Goal: Information Seeking & Learning: Compare options

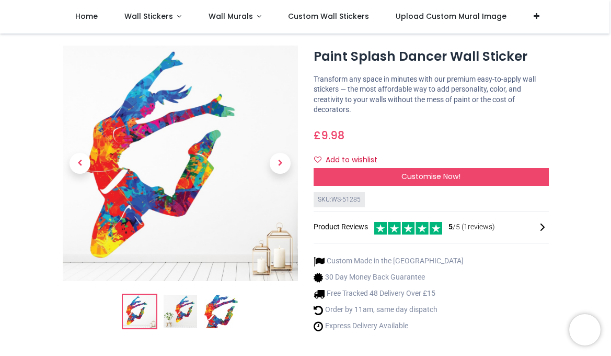
scroll to position [26, 0]
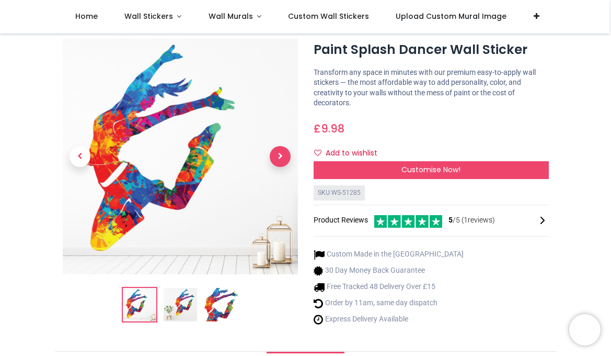
click at [276, 158] on span "Next" at bounding box center [280, 156] width 21 height 21
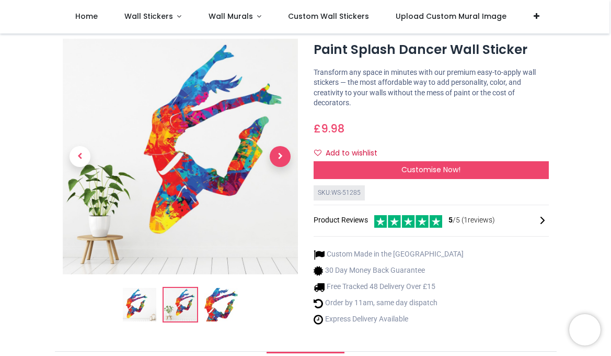
click at [278, 155] on span "Next" at bounding box center [280, 156] width 21 height 21
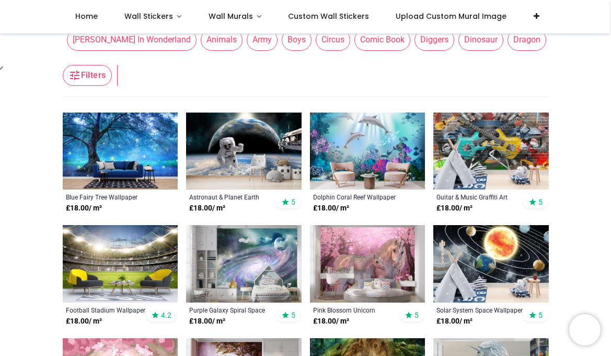
scroll to position [166, 0]
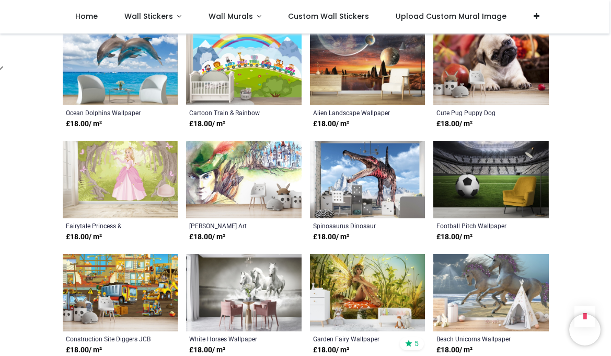
scroll to position [1496, 0]
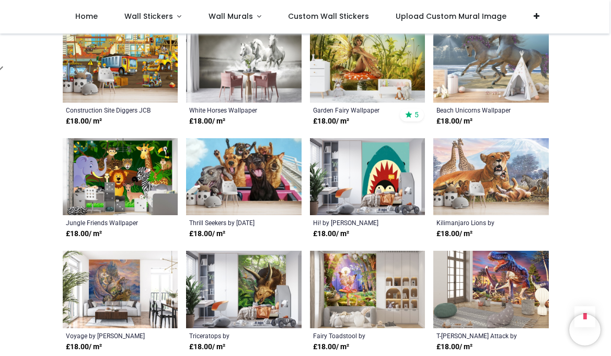
scroll to position [1720, 0]
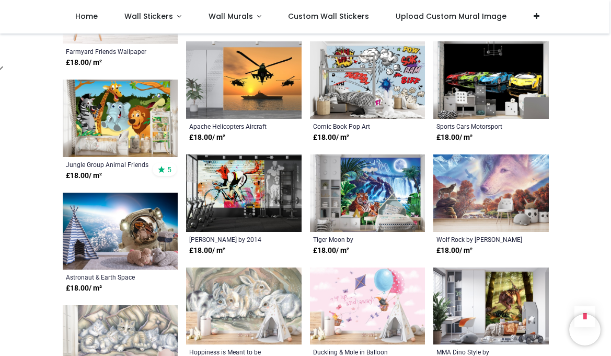
scroll to position [3058, 0]
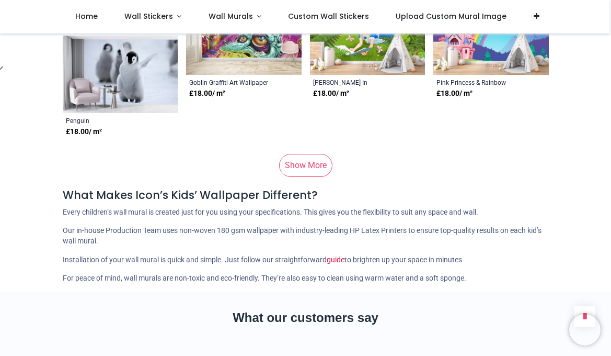
scroll to position [4131, 0]
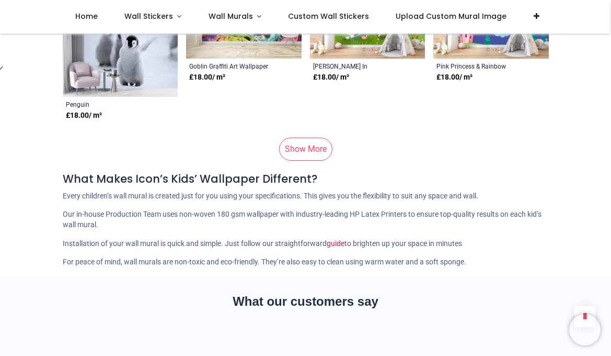
click at [299, 138] on link "Show More" at bounding box center [305, 149] width 53 height 23
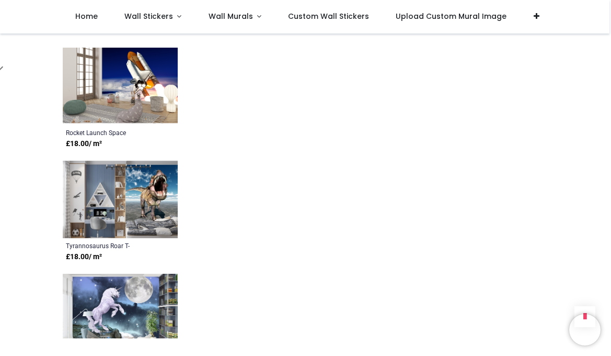
scroll to position [4445, 0]
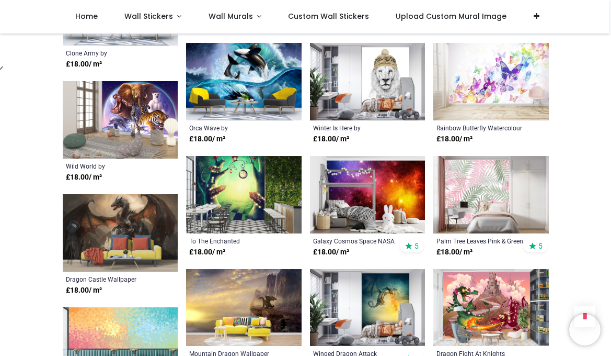
scroll to position [5311, 0]
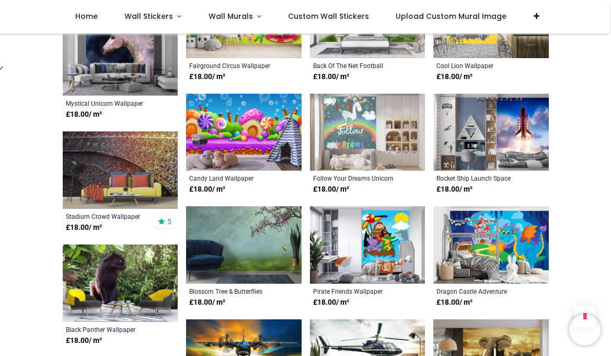
scroll to position [5941, 0]
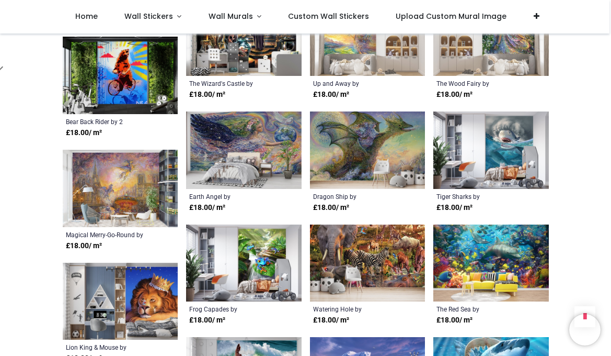
scroll to position [6459, 0]
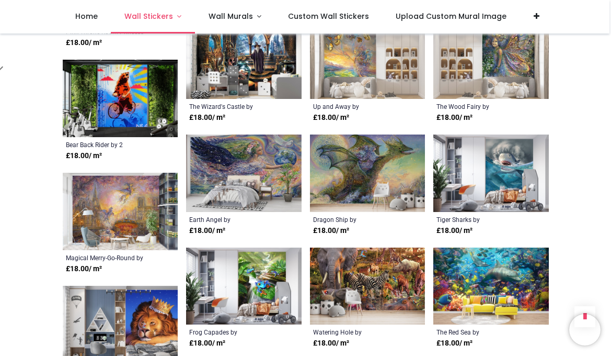
click at [177, 16] on link "Wall Stickers" at bounding box center [153, 16] width 84 height 33
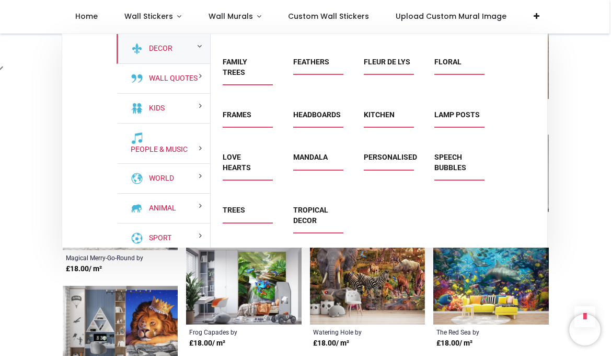
scroll to position [110, 0]
click at [310, 158] on link "Mandala" at bounding box center [310, 157] width 35 height 8
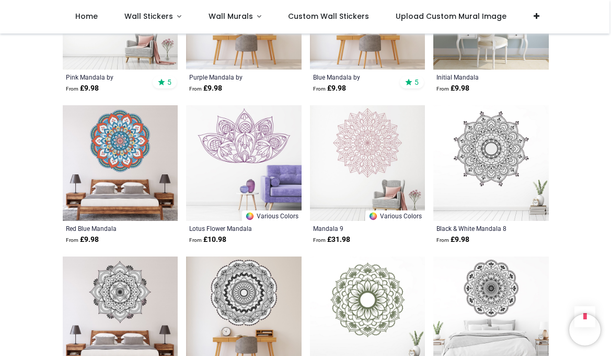
scroll to position [438, 0]
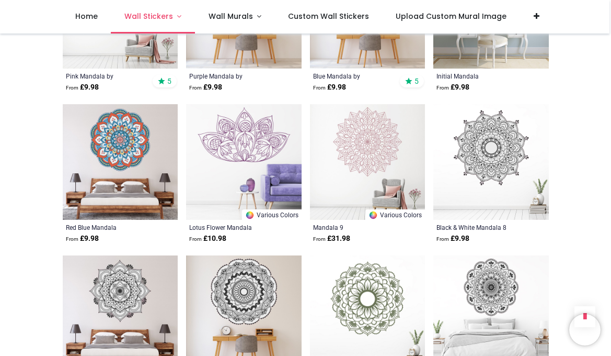
click at [176, 17] on link "Wall Stickers" at bounding box center [153, 16] width 84 height 33
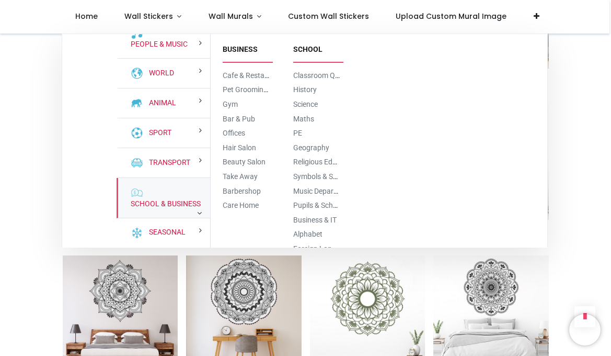
scroll to position [124, 0]
click at [303, 117] on link "Maths" at bounding box center [303, 119] width 21 height 8
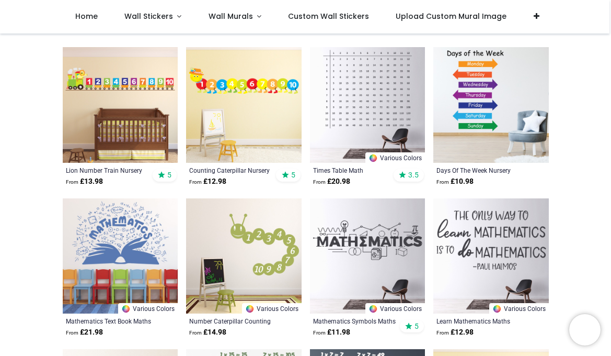
scroll to position [215, 0]
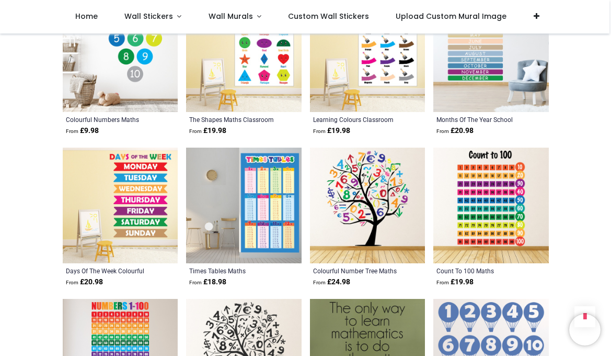
scroll to position [1613, 0]
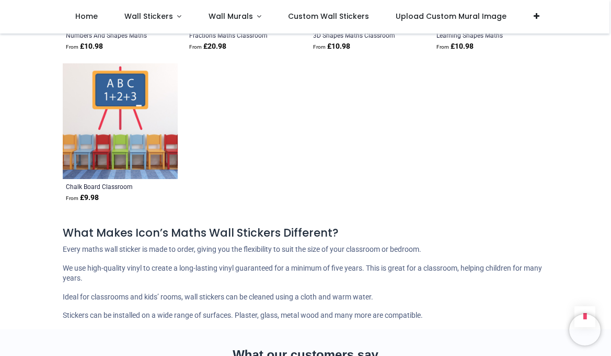
scroll to position [2601, 0]
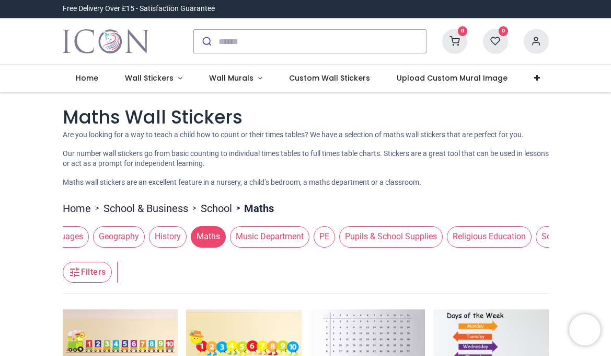
scroll to position [0, 265]
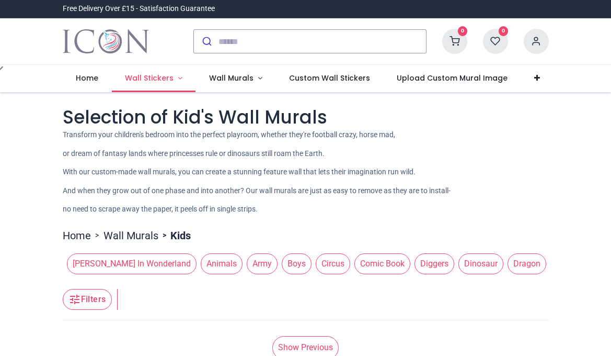
click at [178, 77] on link "Wall Stickers" at bounding box center [154, 78] width 84 height 27
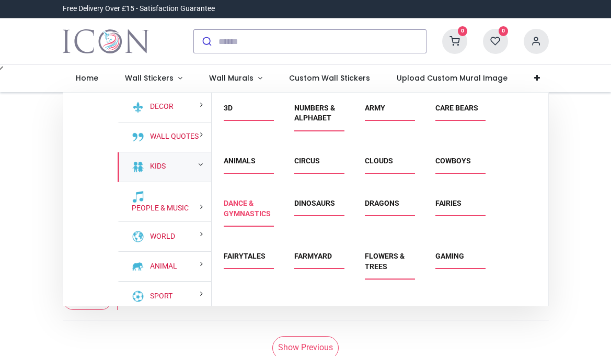
click at [245, 207] on link "Dance & Gymnastics" at bounding box center [247, 208] width 47 height 19
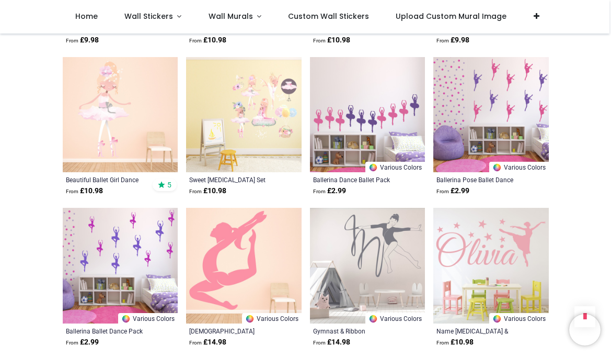
scroll to position [964, 0]
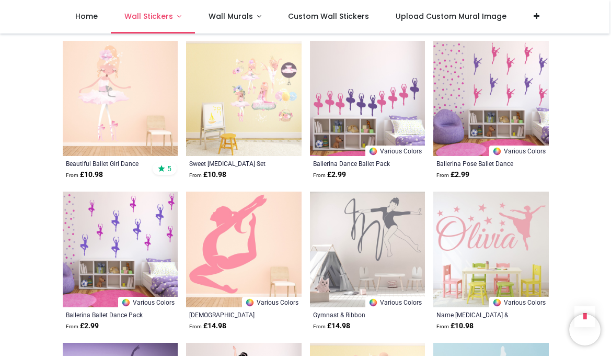
click at [176, 14] on link "Wall Stickers" at bounding box center [153, 16] width 84 height 33
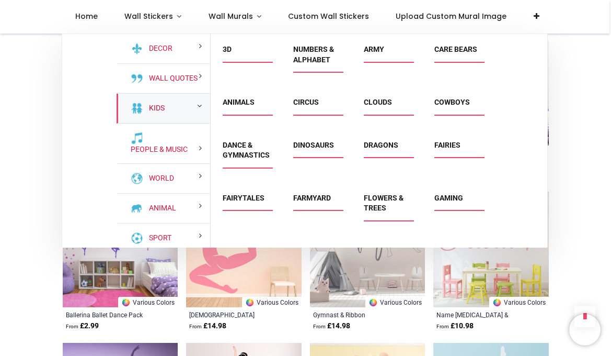
click at [161, 113] on link "Kids" at bounding box center [155, 108] width 20 height 10
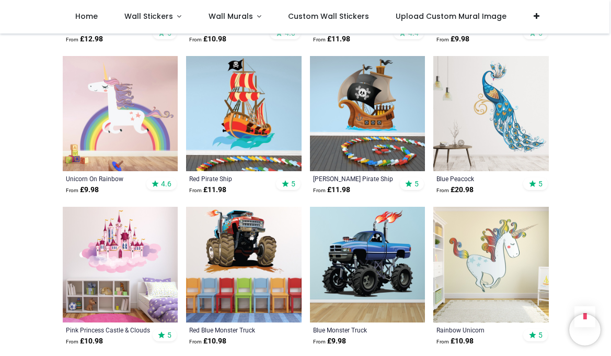
scroll to position [697, 0]
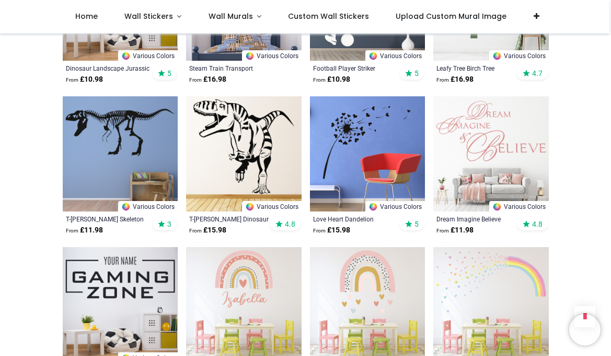
scroll to position [1266, 0]
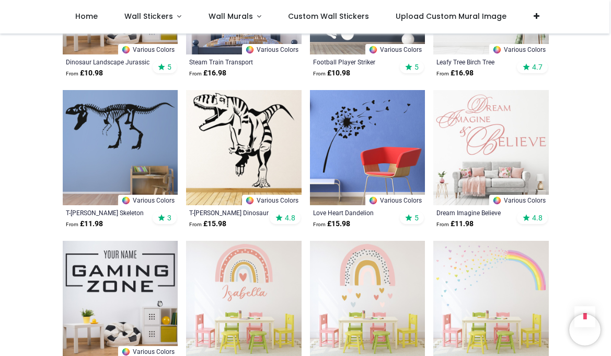
click at [360, 117] on img at bounding box center [368, 148] width 116 height 116
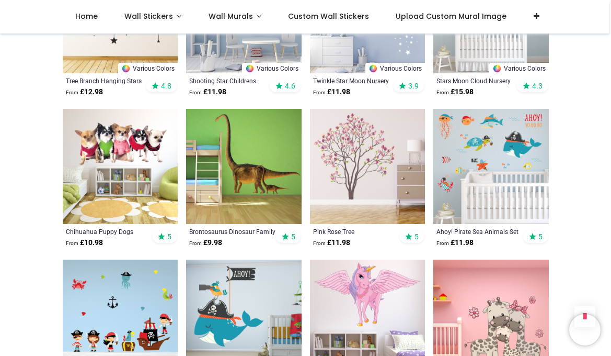
scroll to position [3060, 0]
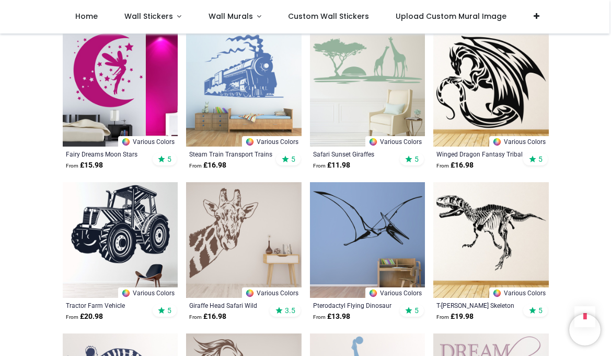
scroll to position [4041, 0]
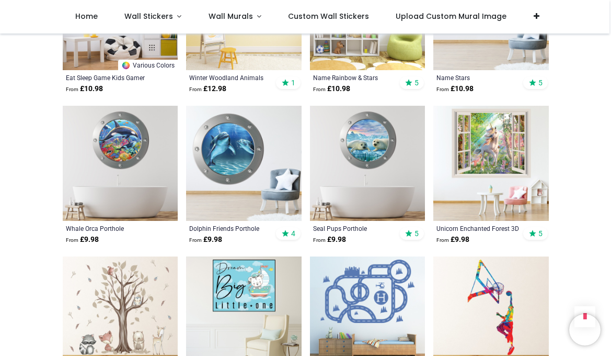
scroll to position [5168, 0]
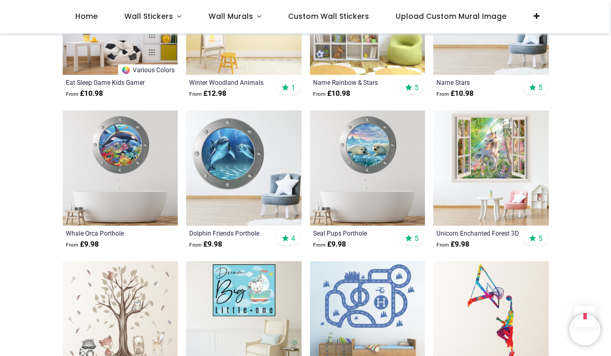
click at [482, 138] on img at bounding box center [491, 168] width 116 height 116
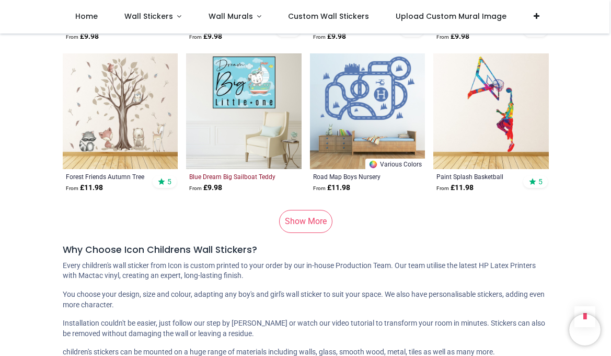
scroll to position [5375, 0]
click at [305, 210] on link "Show More" at bounding box center [305, 221] width 53 height 23
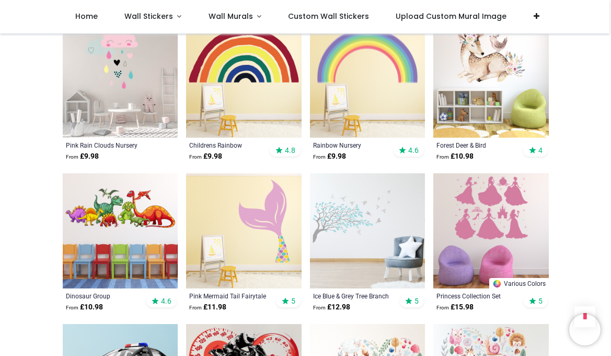
scroll to position [6011, 0]
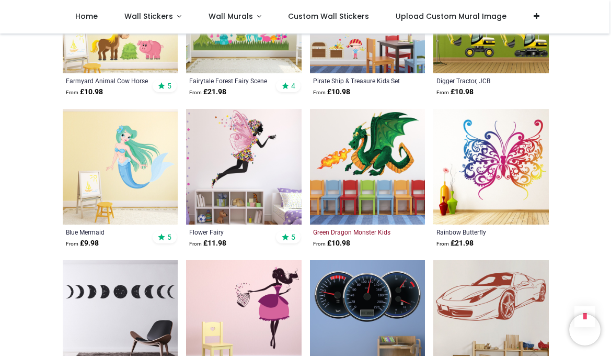
scroll to position [7143, 0]
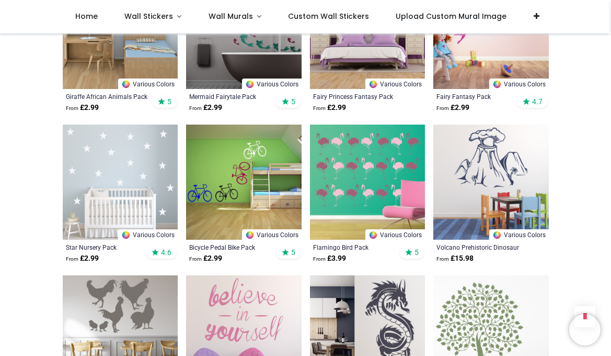
scroll to position [8171, 0]
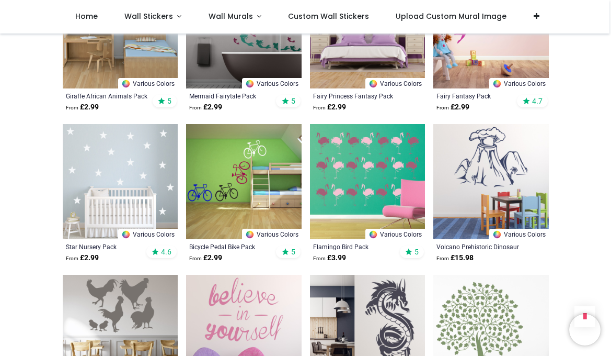
click at [242, 135] on img at bounding box center [244, 182] width 116 height 116
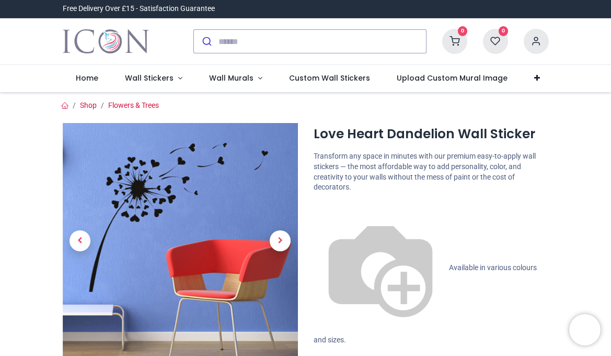
click at [282, 238] on div at bounding box center [180, 337] width 251 height 429
click at [280, 238] on span "Next" at bounding box center [280, 240] width 21 height 21
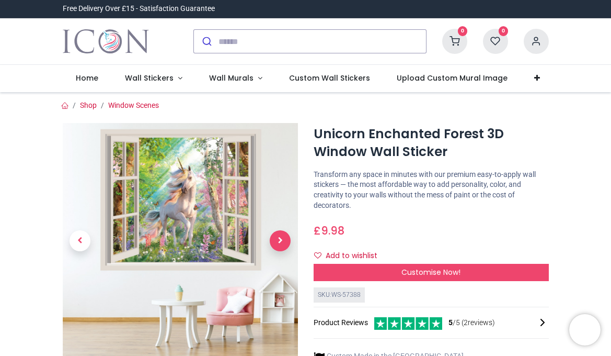
click at [280, 241] on span "Next" at bounding box center [280, 240] width 21 height 21
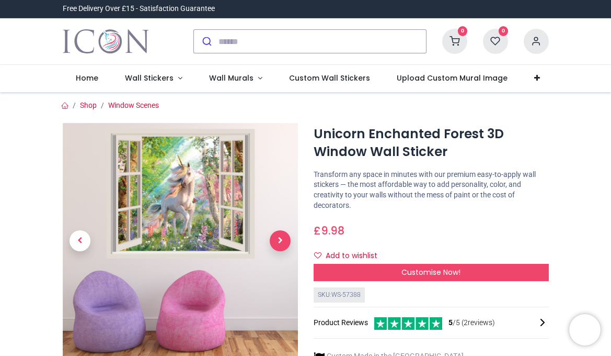
click at [278, 236] on span "Next" at bounding box center [280, 240] width 21 height 21
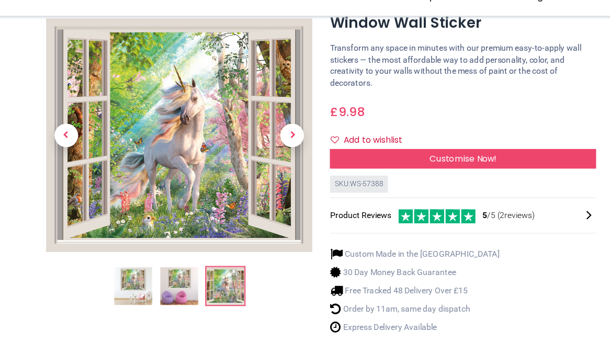
scroll to position [52, 0]
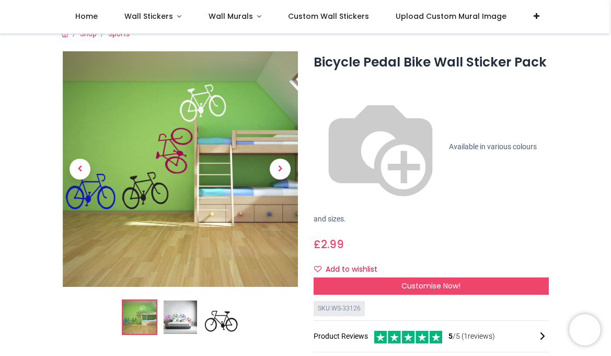
click at [180, 316] on img at bounding box center [180, 316] width 33 height 33
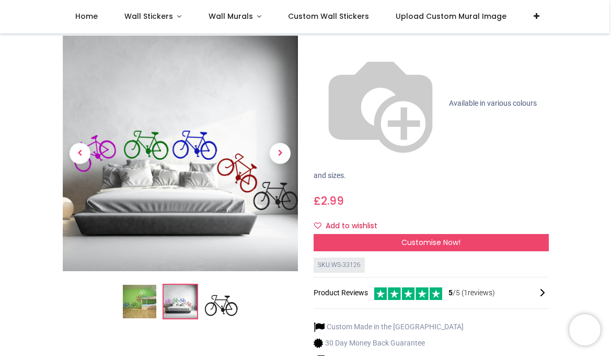
scroll to position [57, 0]
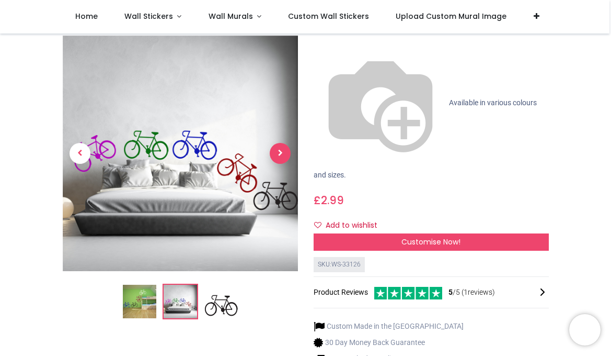
click at [277, 143] on span "Next" at bounding box center [280, 153] width 21 height 21
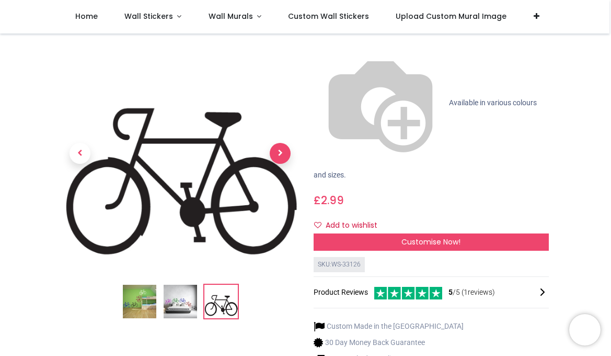
click at [281, 143] on span "Next" at bounding box center [280, 153] width 21 height 21
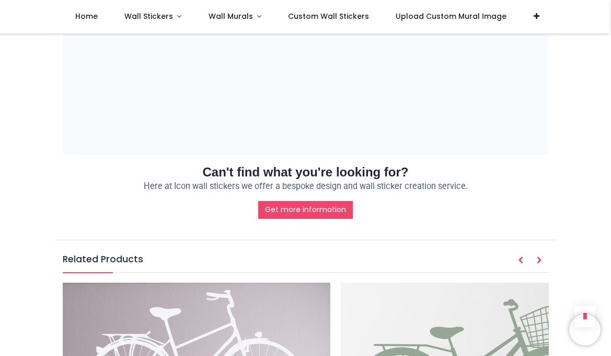
scroll to position [986, 0]
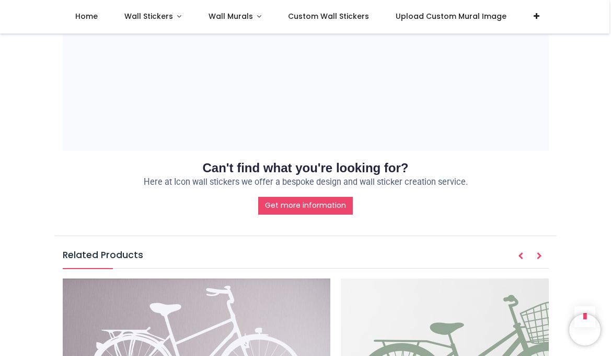
click at [540, 252] on icon "Next" at bounding box center [539, 255] width 5 height 7
click at [538, 252] on icon "Next" at bounding box center [539, 255] width 5 height 7
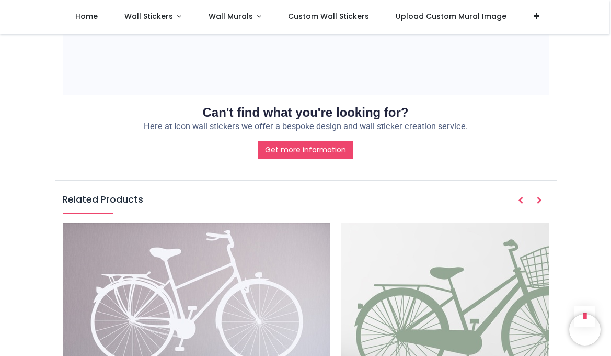
scroll to position [1067, 0]
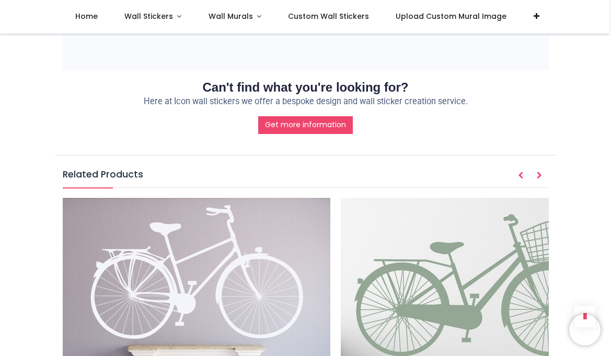
click at [519, 172] on icon "Prev" at bounding box center [520, 175] width 5 height 7
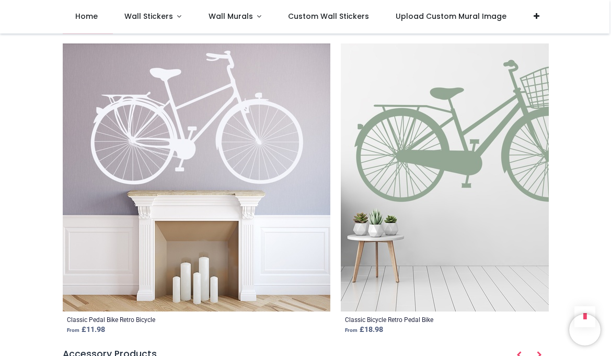
scroll to position [1228, 0]
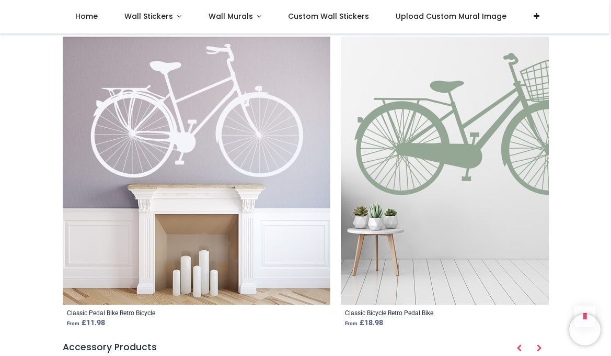
click at [538, 344] on icon "Next" at bounding box center [539, 347] width 5 height 7
click at [539, 344] on icon "Next" at bounding box center [539, 347] width 5 height 7
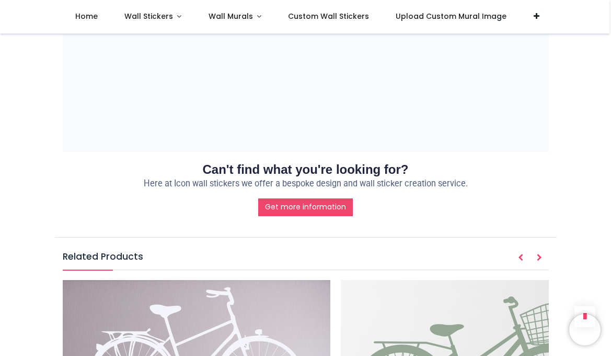
scroll to position [979, 0]
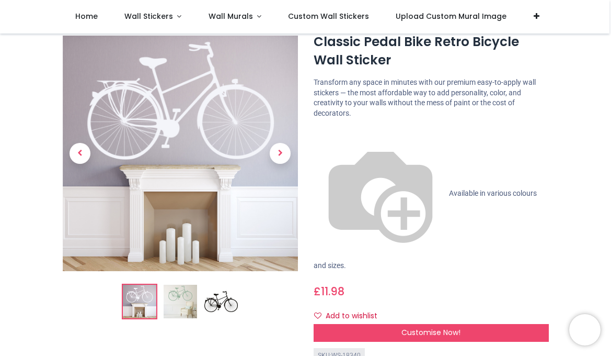
scroll to position [37, 0]
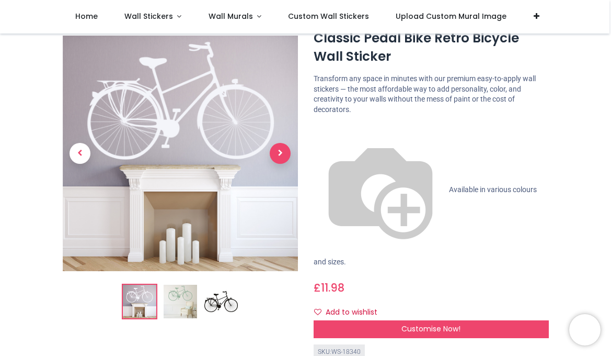
click at [282, 154] on span "Next" at bounding box center [280, 153] width 21 height 21
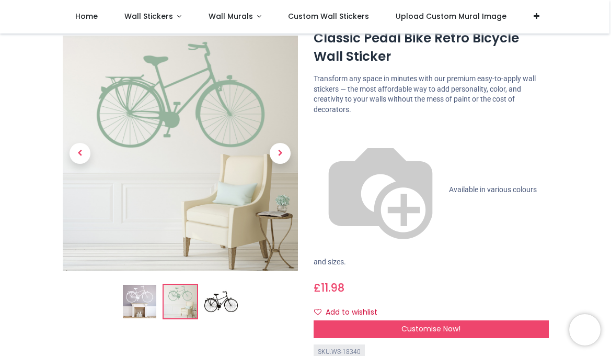
click at [512, 276] on div "£ 11.98 11.98 GBP £ 11.98 £ 11.98 Not Available For Sale" at bounding box center [431, 285] width 235 height 19
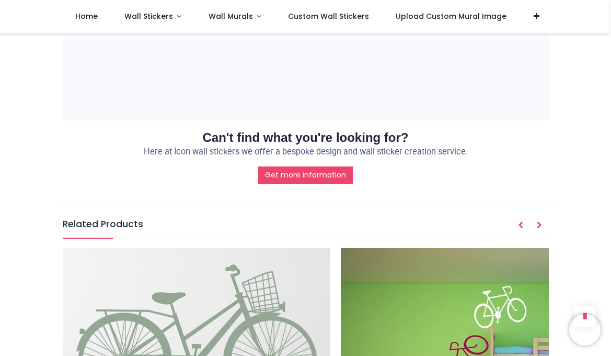
scroll to position [1047, 0]
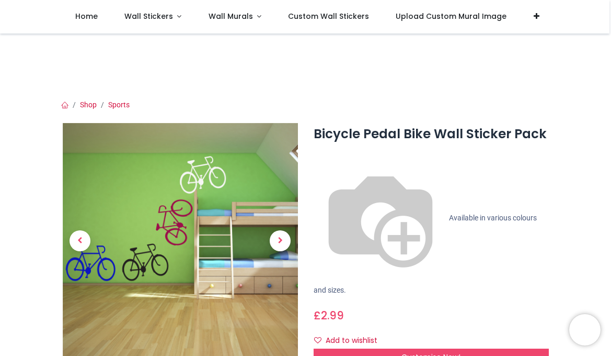
scroll to position [3, 0]
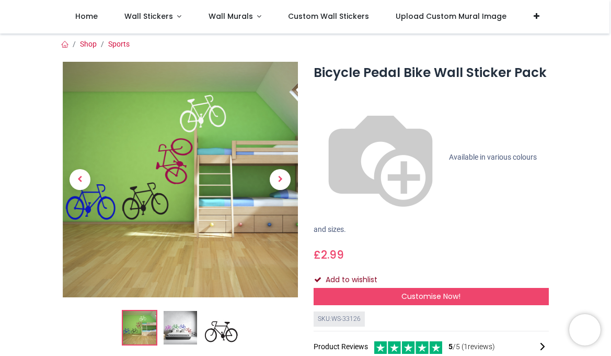
click at [342, 271] on button "Add to wishlist" at bounding box center [350, 280] width 73 height 18
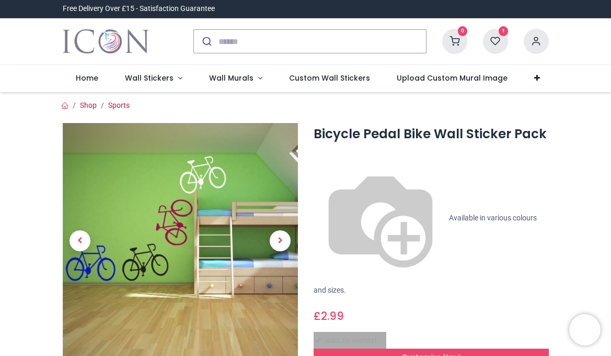
scroll to position [0, 0]
click at [178, 77] on link "Wall Stickers" at bounding box center [154, 78] width 84 height 27
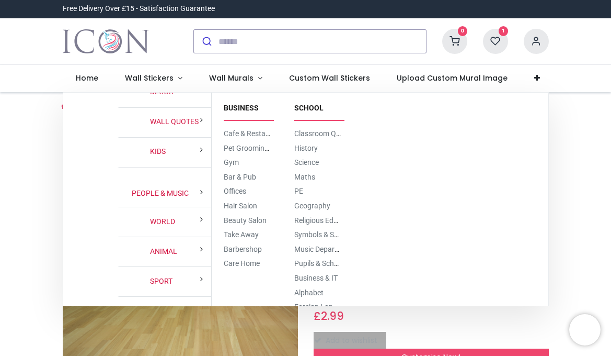
scroll to position [10, 0]
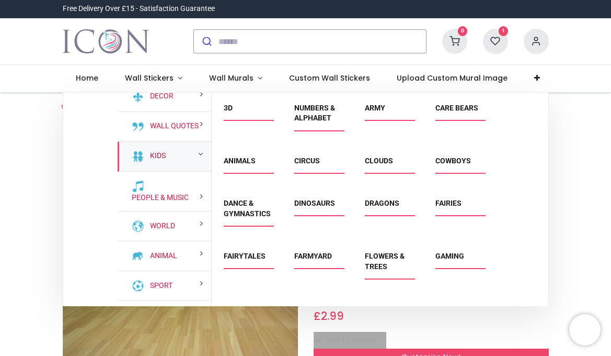
click at [161, 161] on link "Kids" at bounding box center [156, 156] width 20 height 10
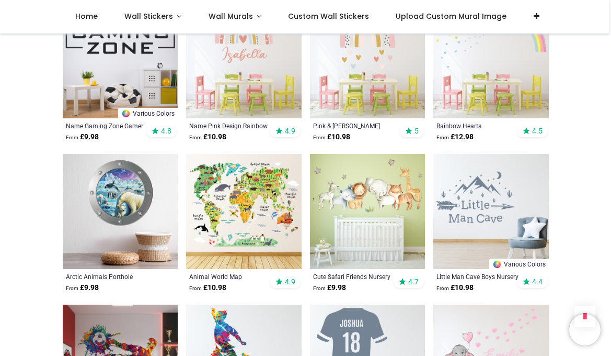
scroll to position [1523, 0]
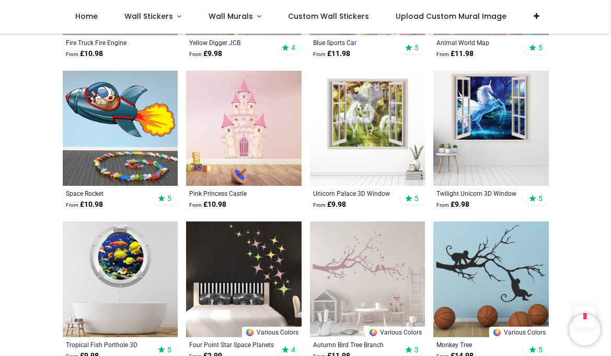
scroll to position [3701, 0]
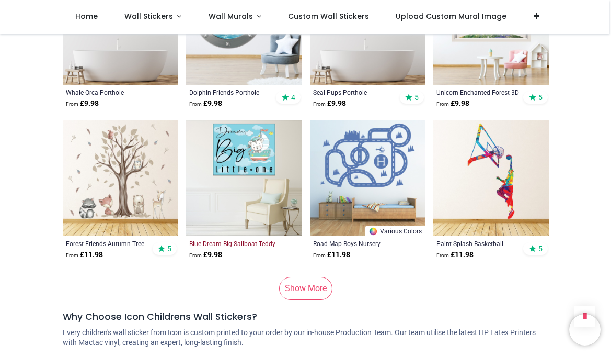
scroll to position [5310, 0]
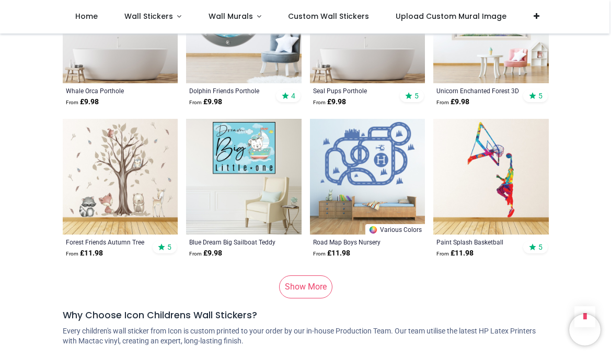
click at [312, 275] on link "Show More" at bounding box center [305, 286] width 53 height 23
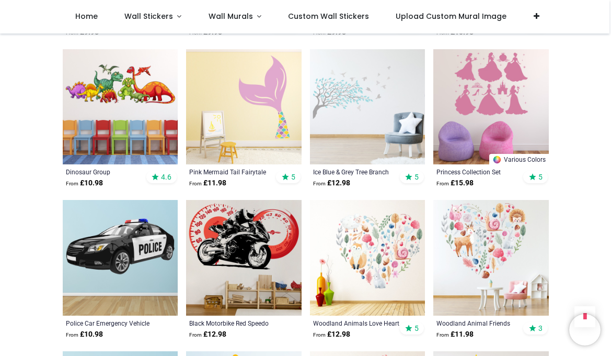
scroll to position [6139, 0]
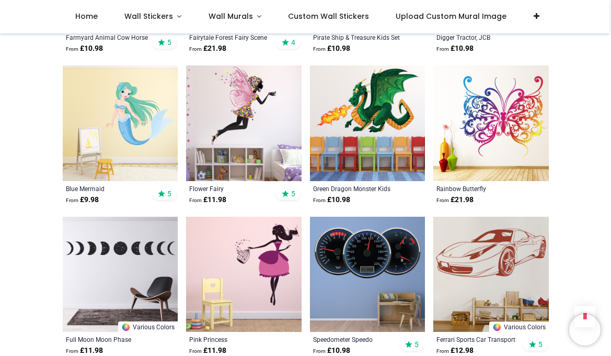
scroll to position [7175, 0]
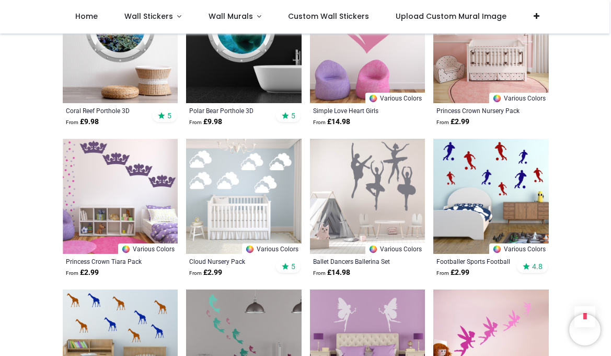
scroll to position [7856, 0]
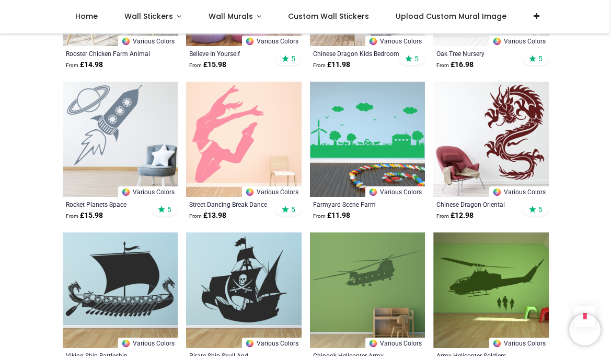
scroll to position [8524, 0]
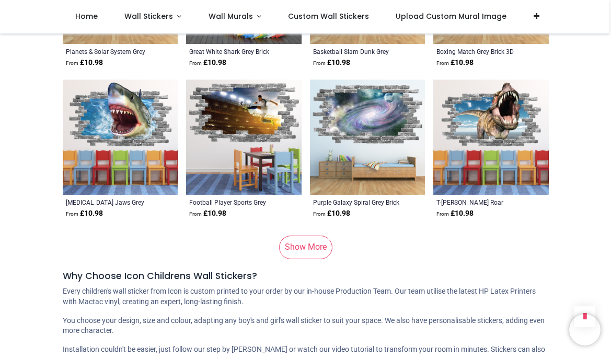
scroll to position [10636, 0]
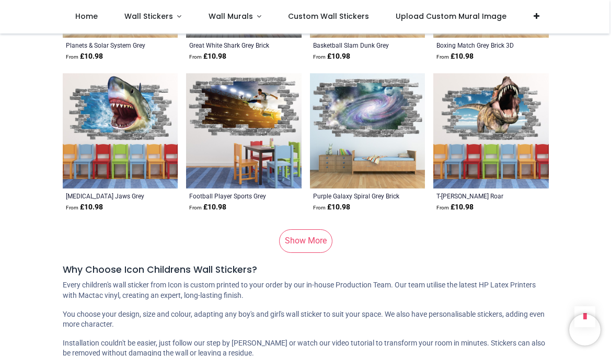
click at [308, 229] on link "Show More" at bounding box center [305, 240] width 53 height 23
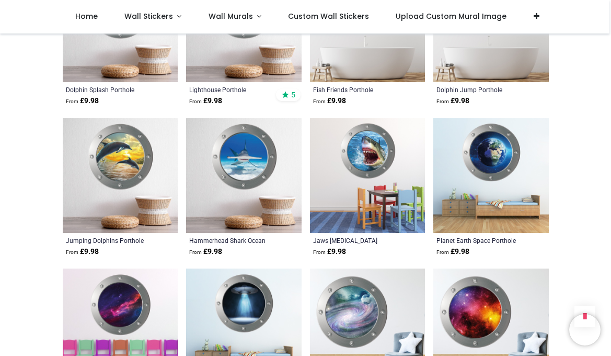
scroll to position [12408, 0]
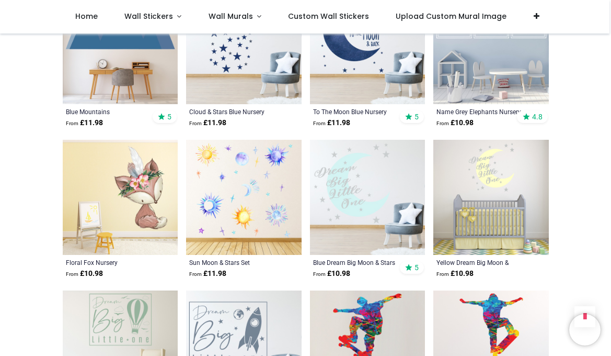
scroll to position [13594, 0]
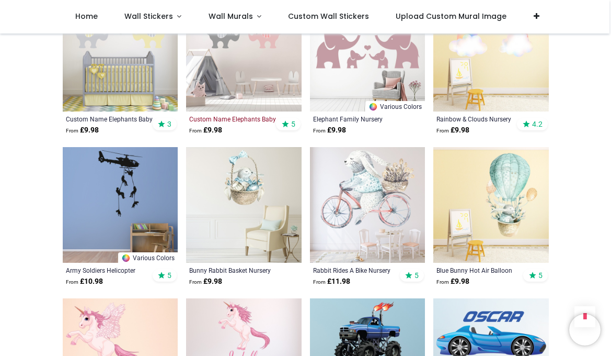
scroll to position [14636, 0]
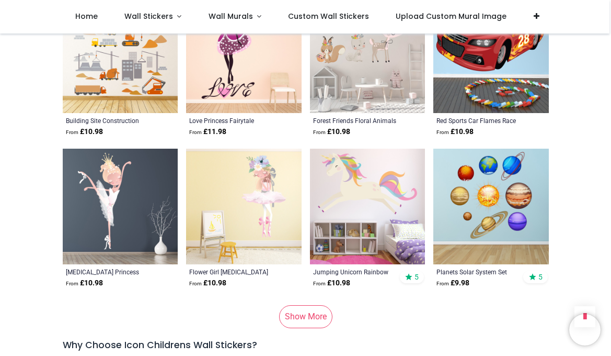
scroll to position [15841, 0]
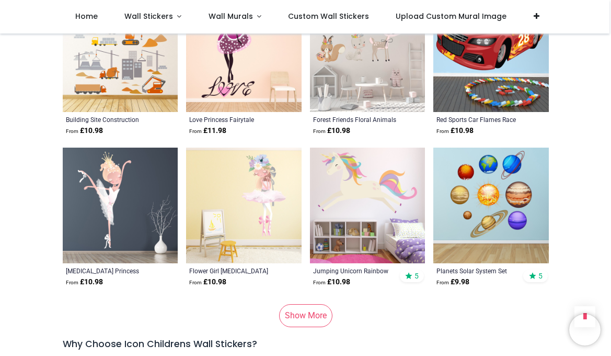
click at [300, 304] on link "Show More" at bounding box center [305, 315] width 53 height 23
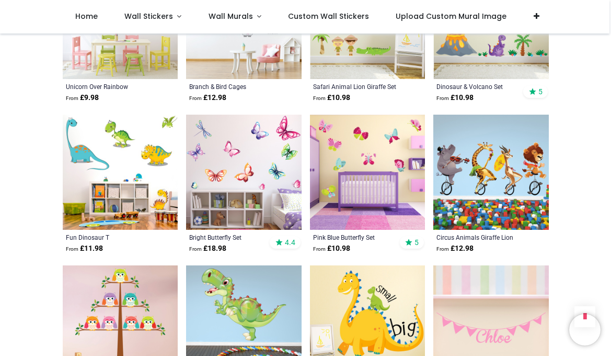
scroll to position [16634, 0]
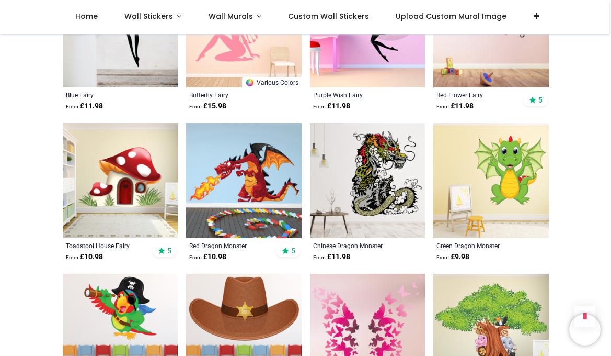
scroll to position [17828, 0]
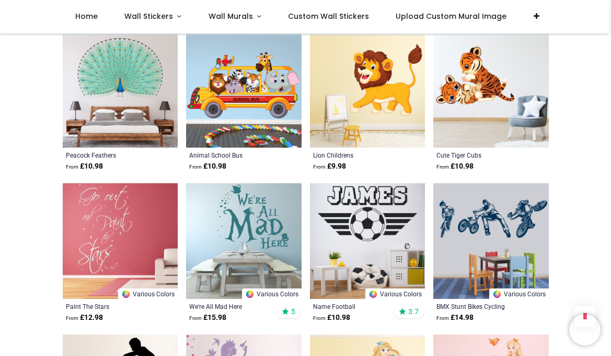
scroll to position [18221, 0]
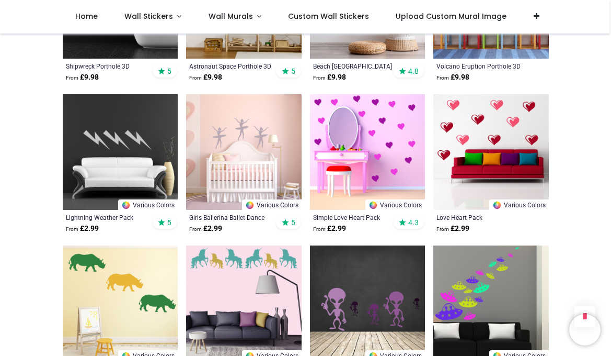
scroll to position [19516, 0]
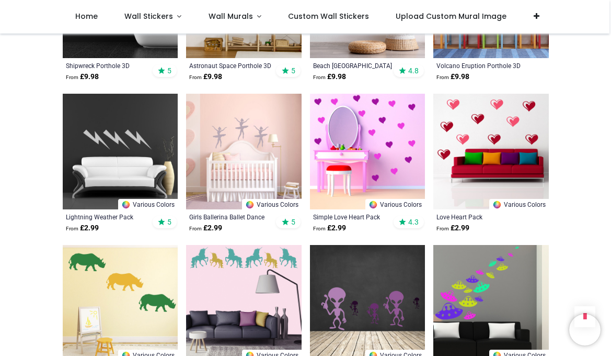
click at [249, 245] on img at bounding box center [244, 303] width 116 height 116
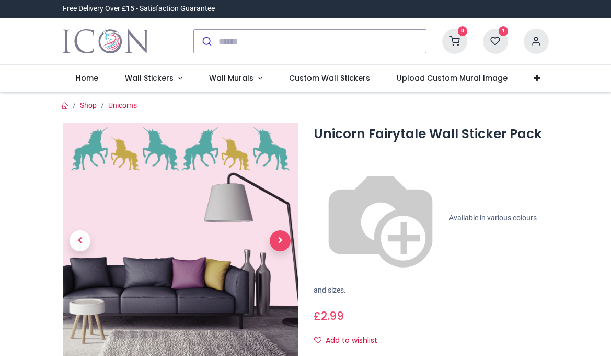
click at [281, 238] on span "Next" at bounding box center [280, 240] width 21 height 21
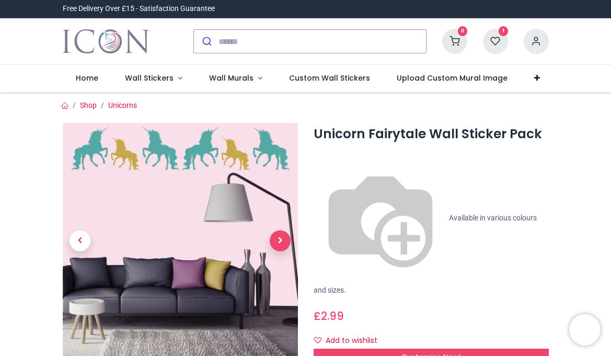
click at [281, 238] on span "Next" at bounding box center [280, 240] width 21 height 21
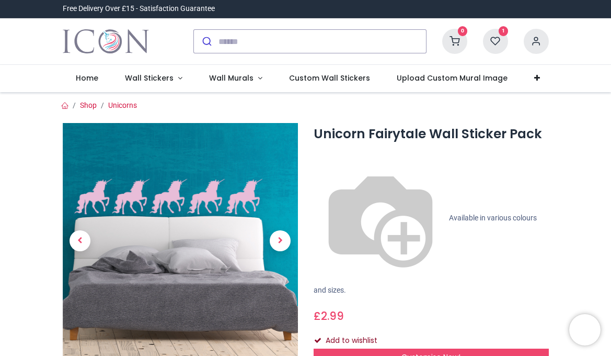
click at [364, 332] on button "Add to wishlist" at bounding box center [350, 341] width 73 height 18
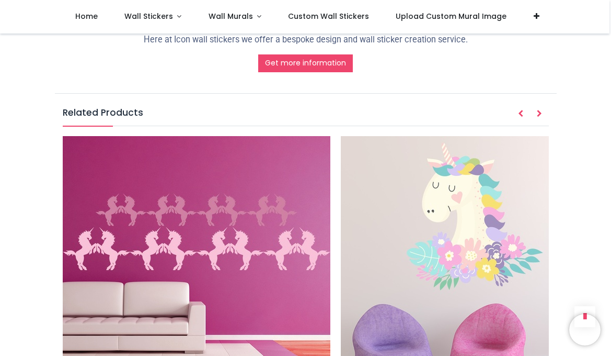
scroll to position [1099, 0]
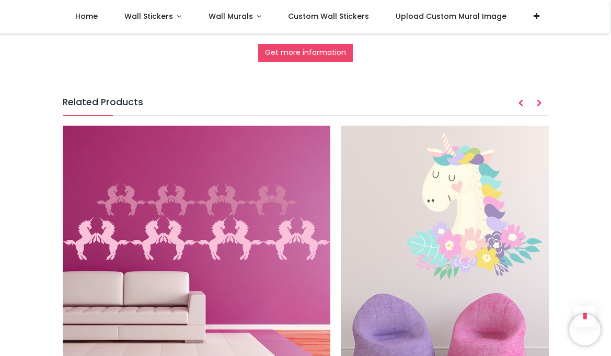
click at [276, 204] on img at bounding box center [197, 259] width 268 height 268
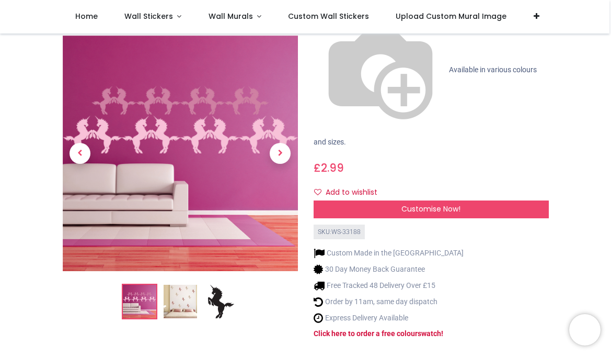
click at [184, 285] on img at bounding box center [180, 301] width 33 height 33
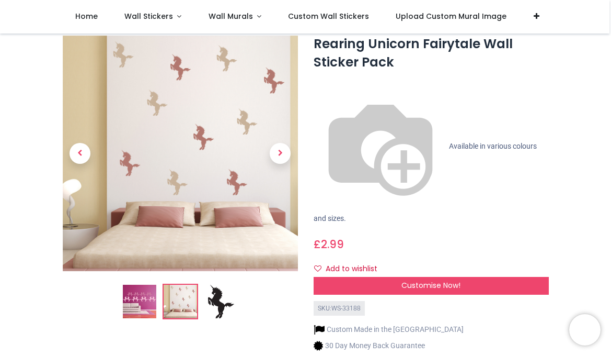
scroll to position [30, 0]
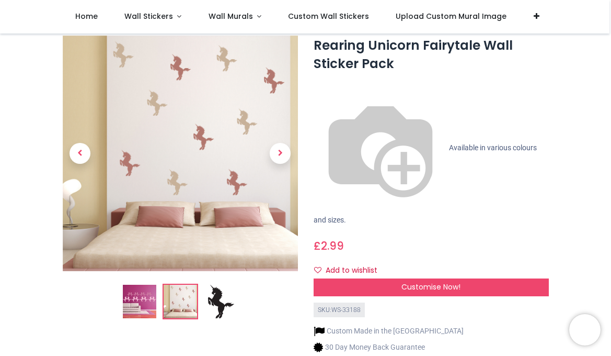
click at [141, 301] on img at bounding box center [139, 301] width 33 height 33
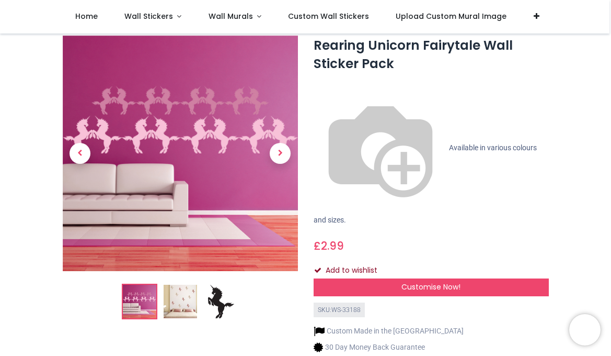
click at [360, 261] on button "Add to wishlist" at bounding box center [350, 270] width 73 height 18
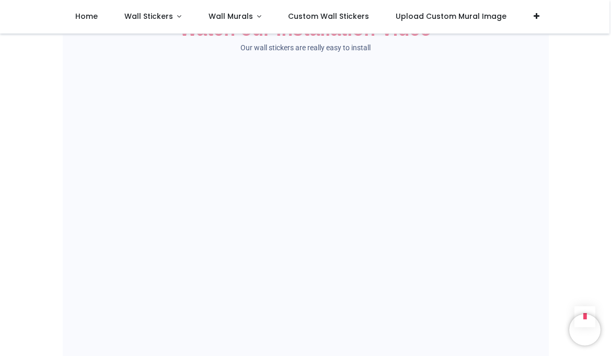
scroll to position [571, 0]
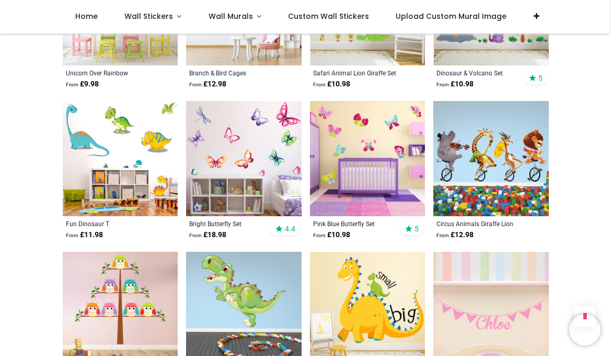
scroll to position [832, 0]
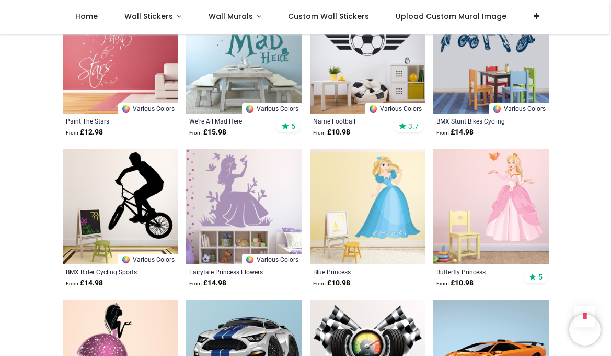
scroll to position [2613, 0]
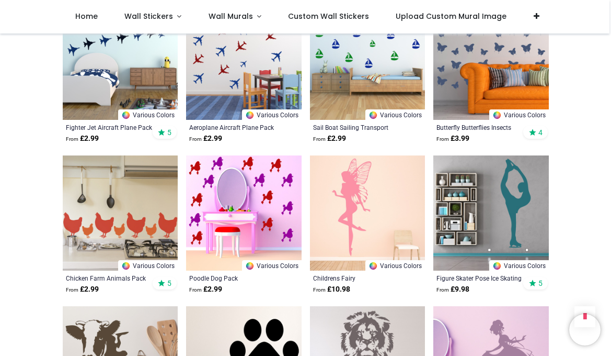
scroll to position [4096, 0]
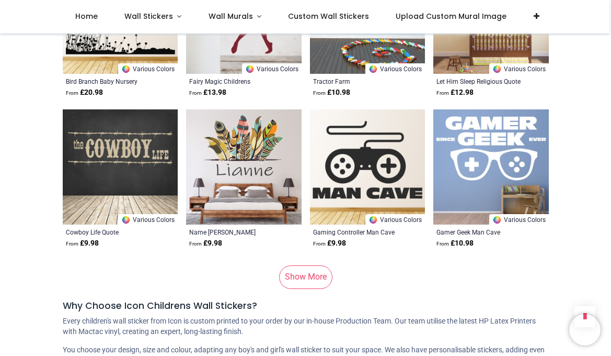
scroll to position [5352, 0]
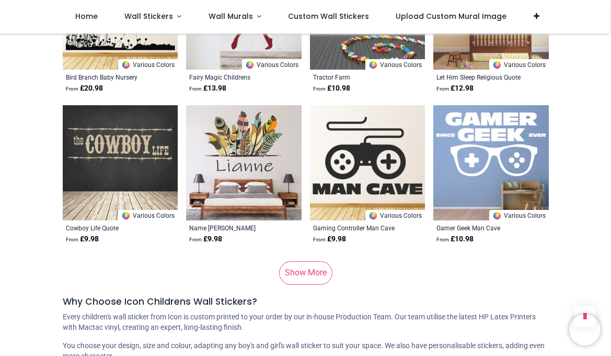
click at [299, 261] on link "Show More" at bounding box center [305, 272] width 53 height 23
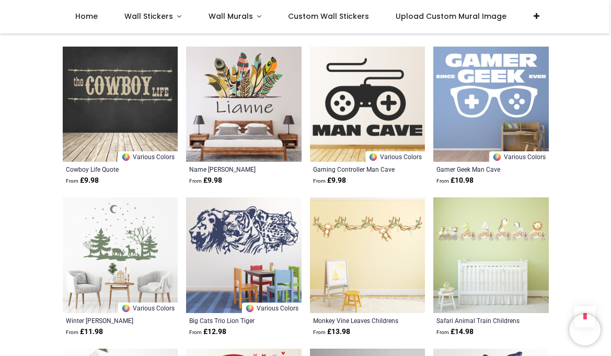
scroll to position [5407, 0]
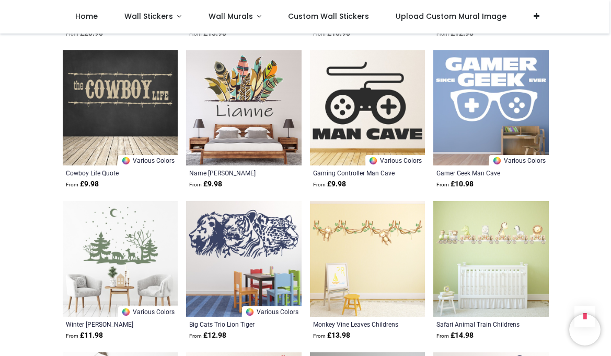
click at [374, 202] on img at bounding box center [368, 259] width 116 height 116
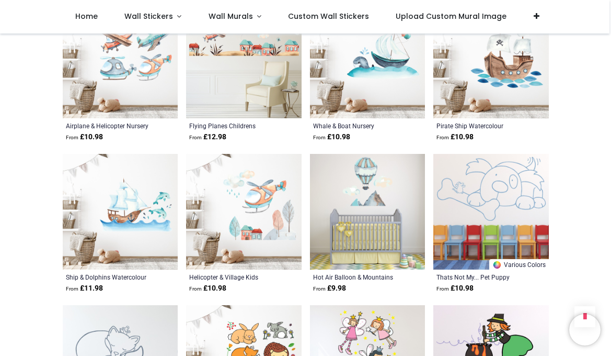
scroll to position [6060, 0]
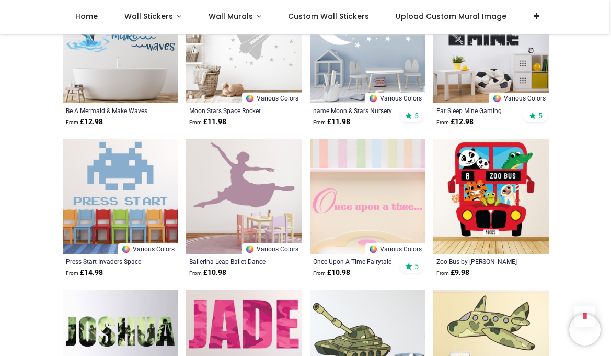
scroll to position [7130, 0]
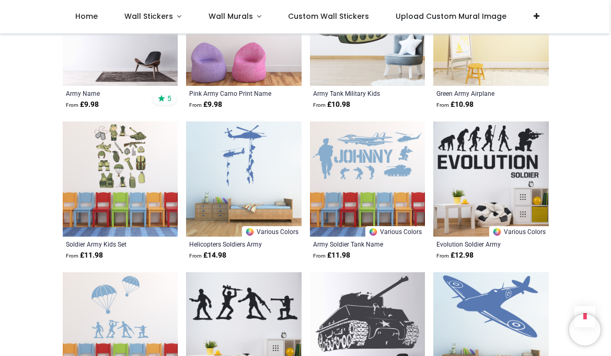
scroll to position [7451, 0]
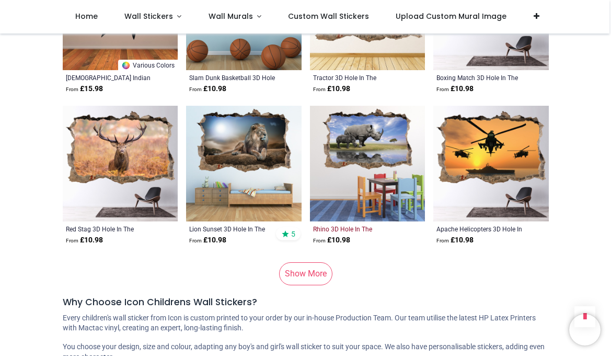
scroll to position [10640, 0]
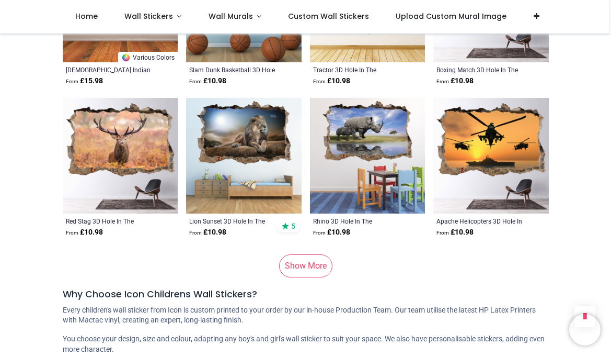
click at [311, 254] on link "Show More" at bounding box center [305, 265] width 53 height 23
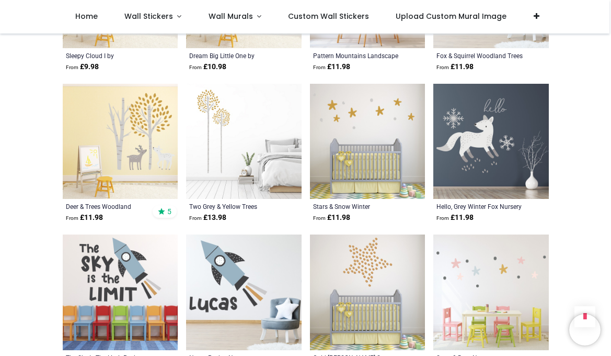
scroll to position [12320, 0]
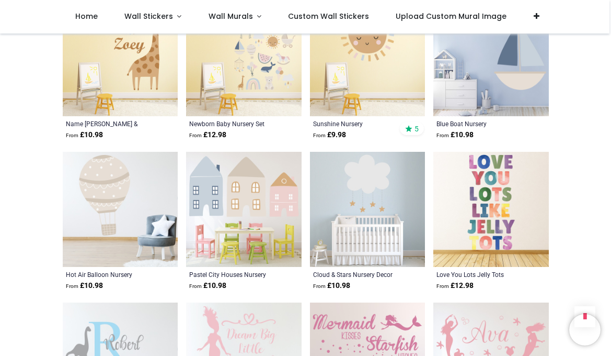
scroll to position [12850, 0]
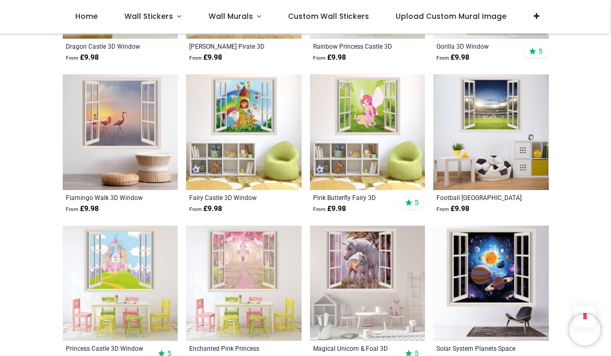
scroll to position [14586, 0]
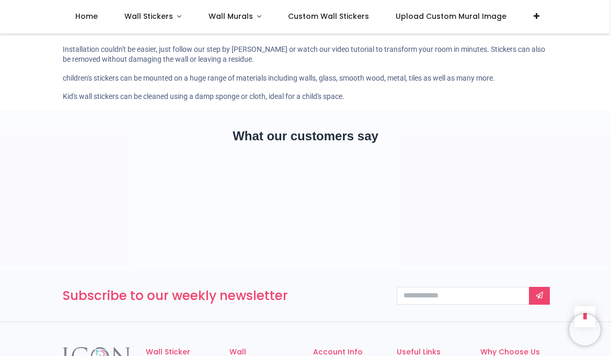
scroll to position [16009, 0]
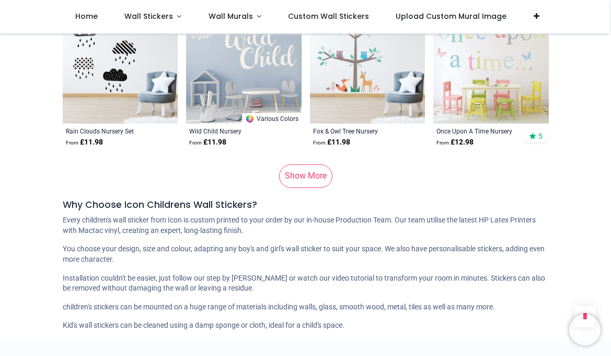
click at [297, 164] on link "Show More" at bounding box center [305, 175] width 53 height 23
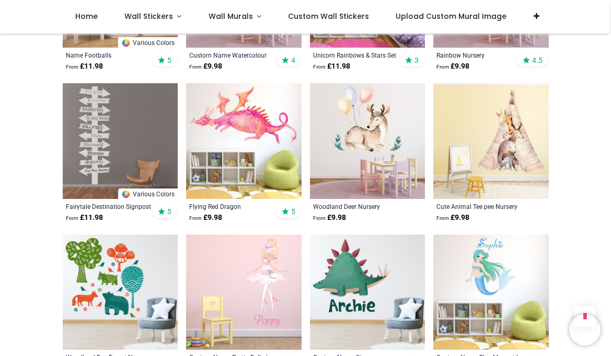
scroll to position [16689, 0]
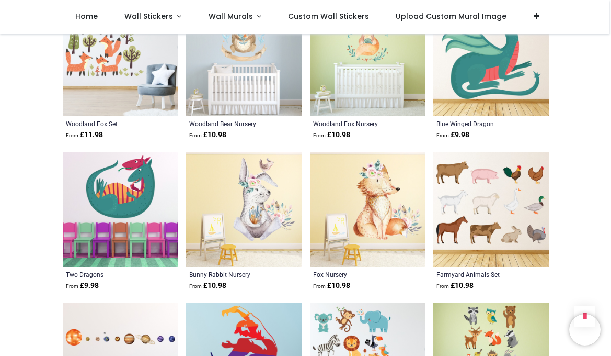
scroll to position [17377, 0]
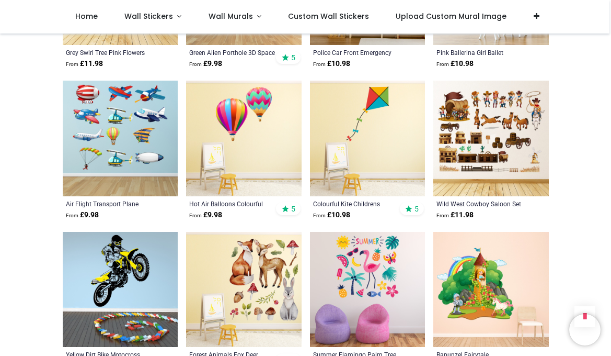
scroll to position [18502, 0]
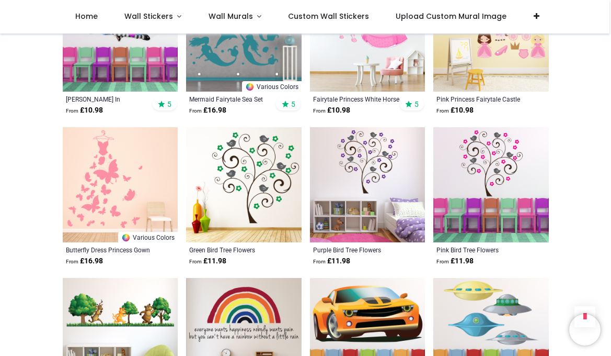
scroll to position [19518, 0]
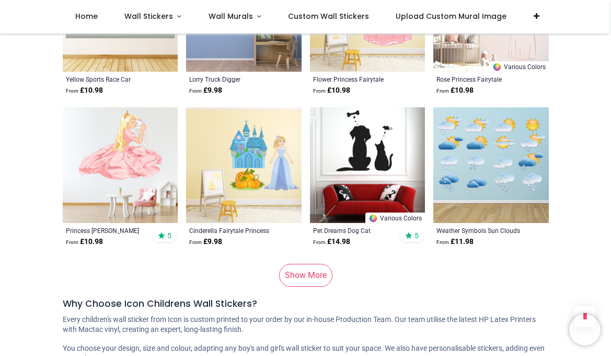
scroll to position [21193, 0]
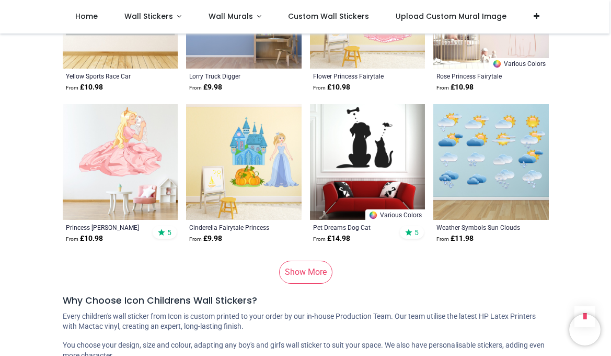
click at [299, 260] on link "Show More" at bounding box center [305, 271] width 53 height 23
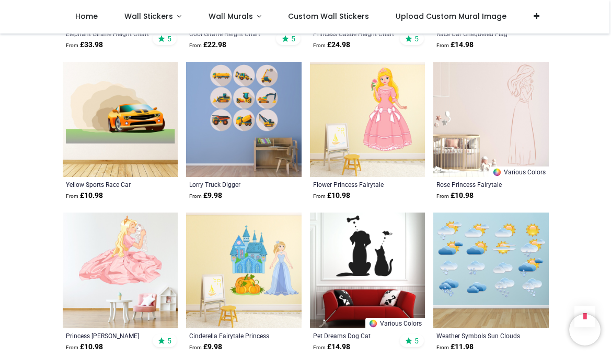
scroll to position [21082, 0]
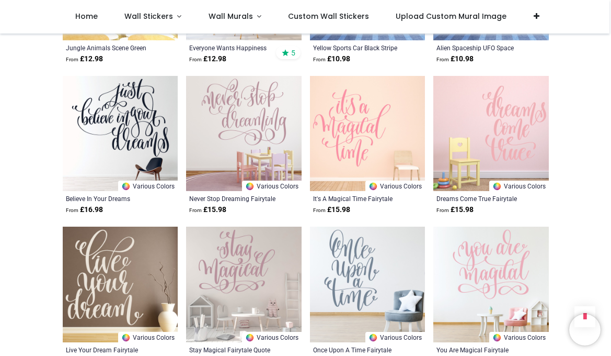
scroll to position [19859, 0]
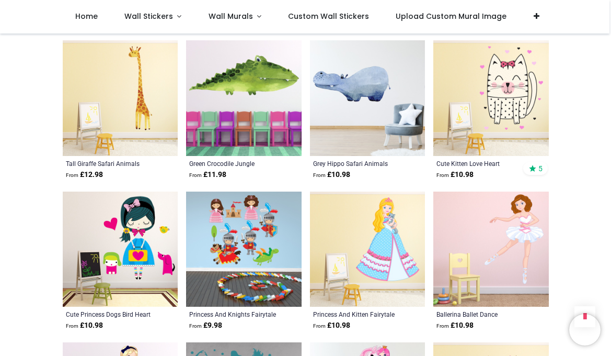
scroll to position [17888, 0]
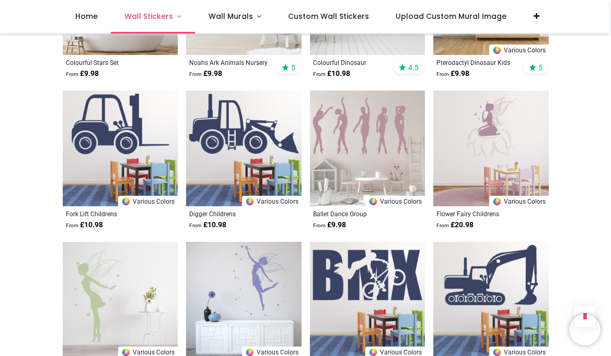
click at [178, 17] on link "Wall Stickers" at bounding box center [153, 16] width 84 height 33
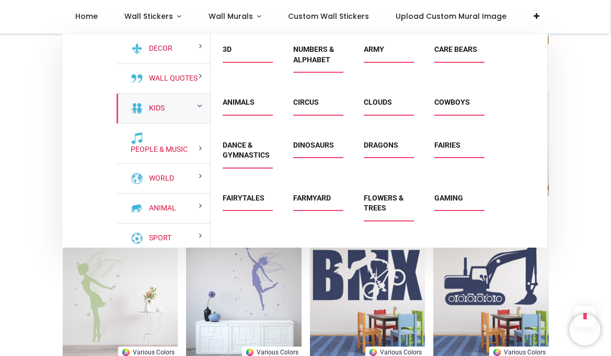
scroll to position [0, 0]
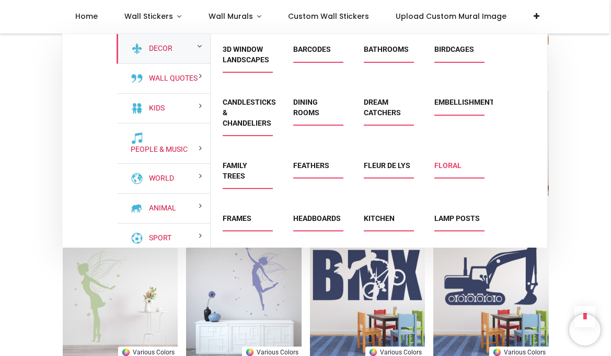
click at [448, 164] on link "Floral" at bounding box center [448, 165] width 27 height 8
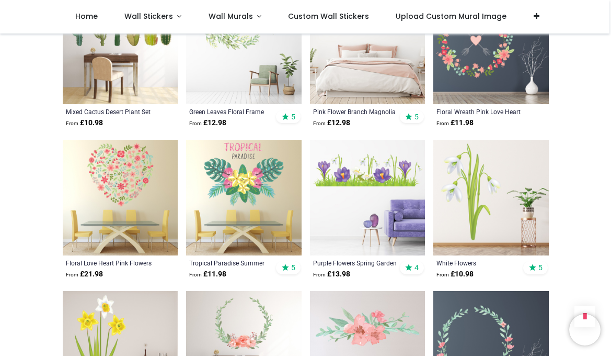
scroll to position [1620, 0]
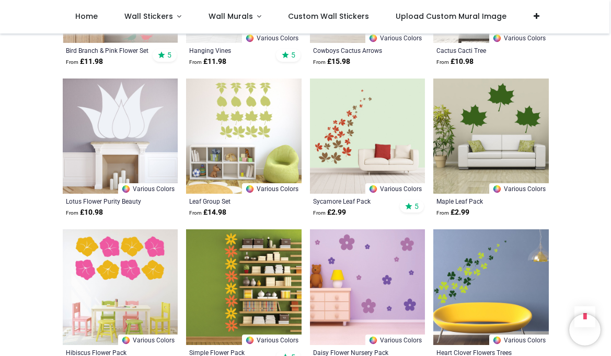
scroll to position [2439, 0]
